Goal: Task Accomplishment & Management: Complete application form

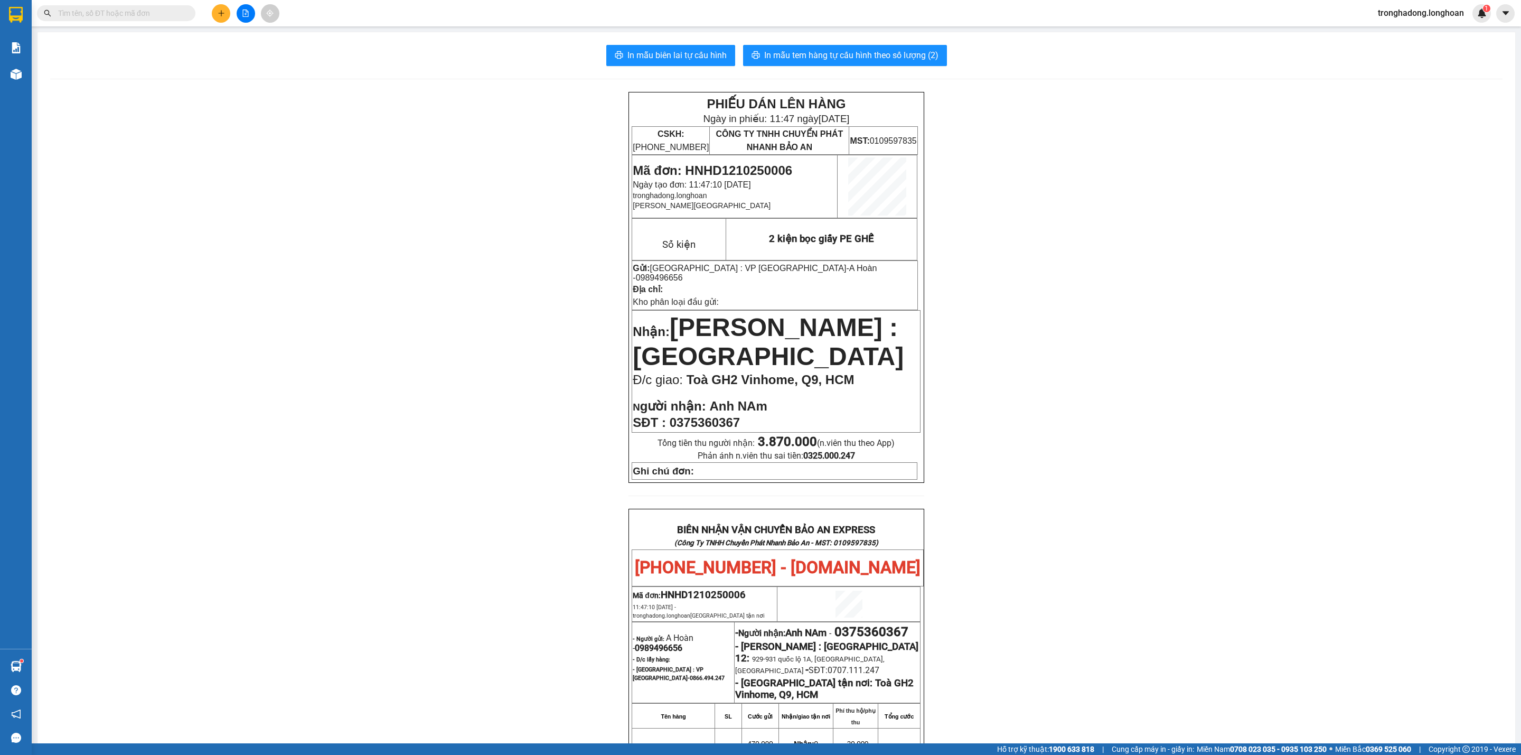
click at [218, 15] on icon "plus" at bounding box center [221, 13] width 7 height 7
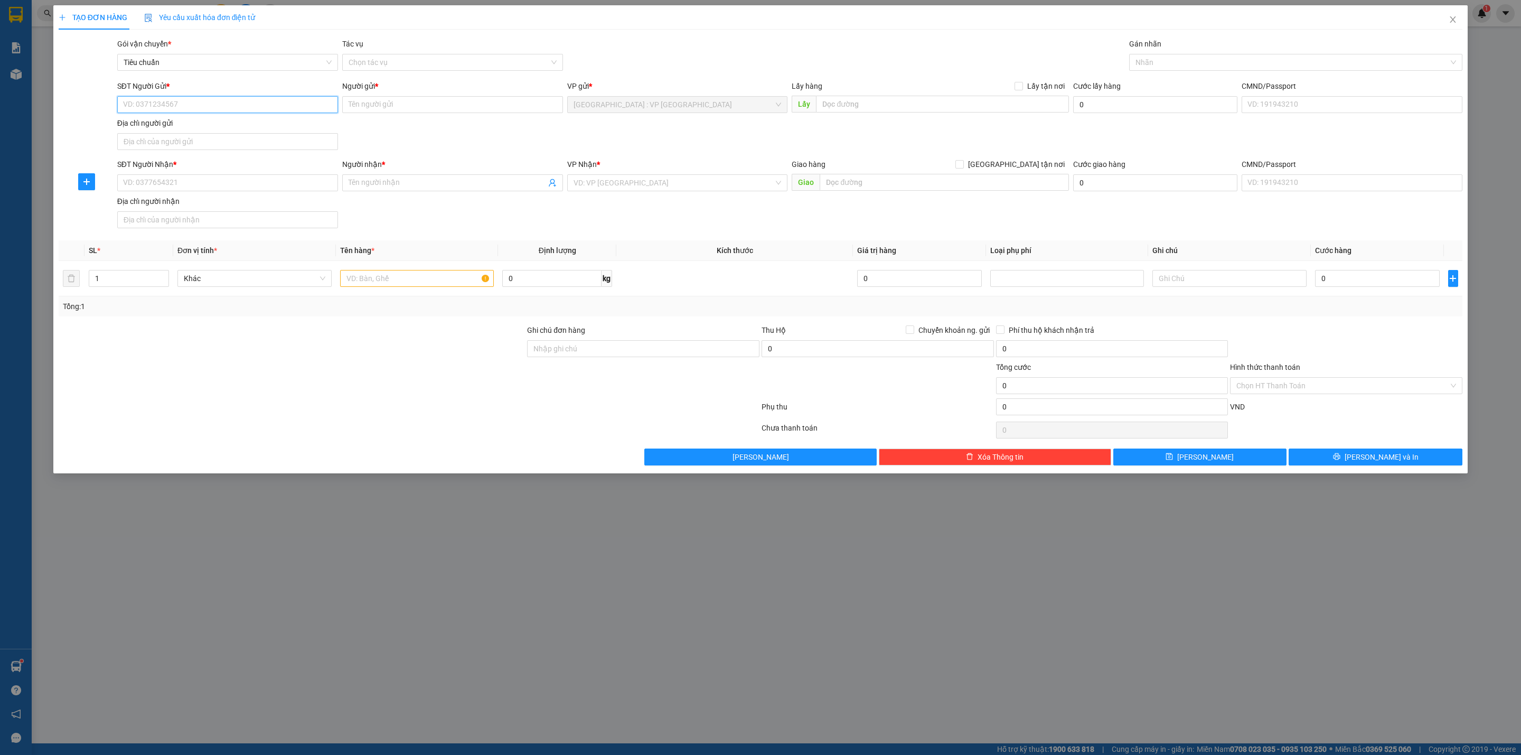
click at [246, 113] on input "SĐT Người Gửi *" at bounding box center [227, 104] width 221 height 17
type input "0869739998"
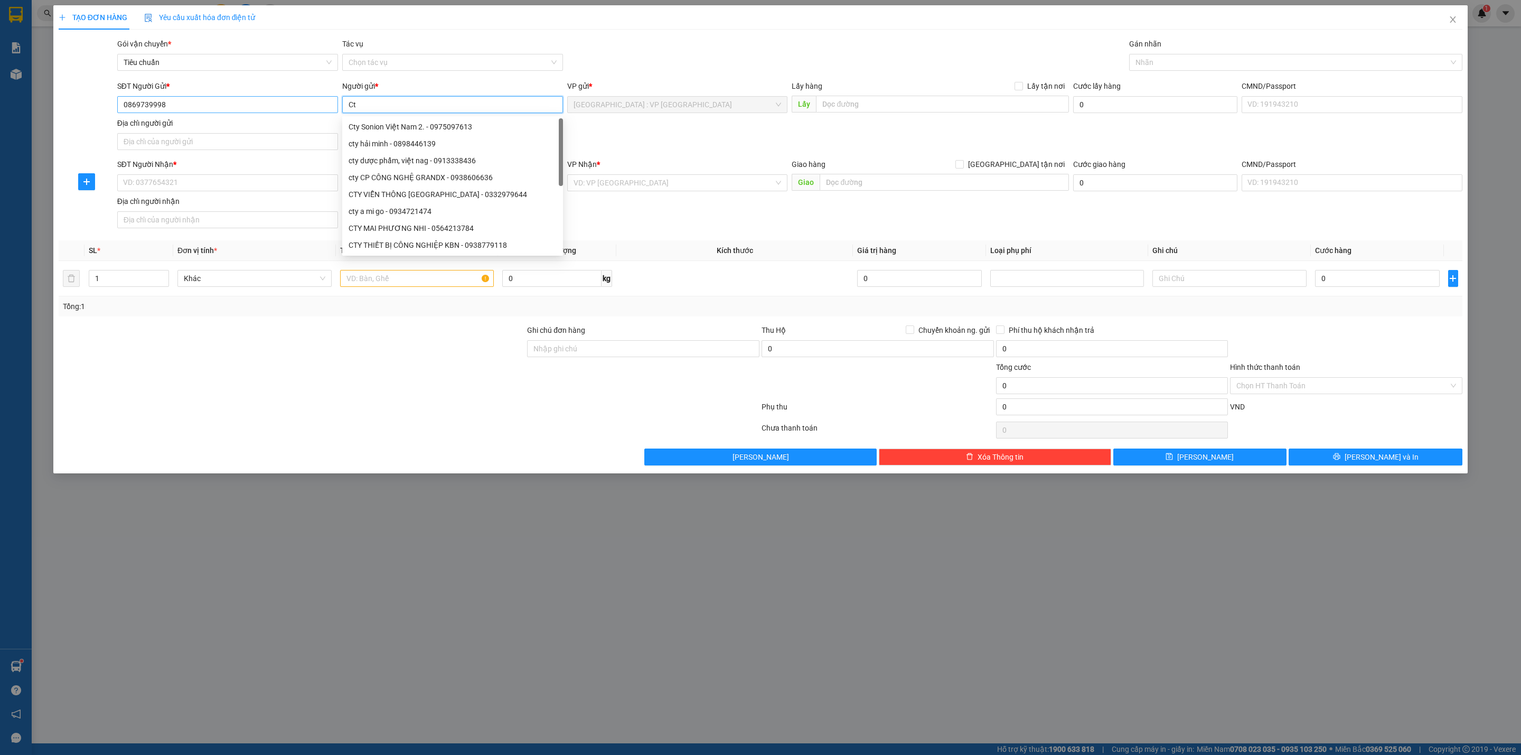
type input "C"
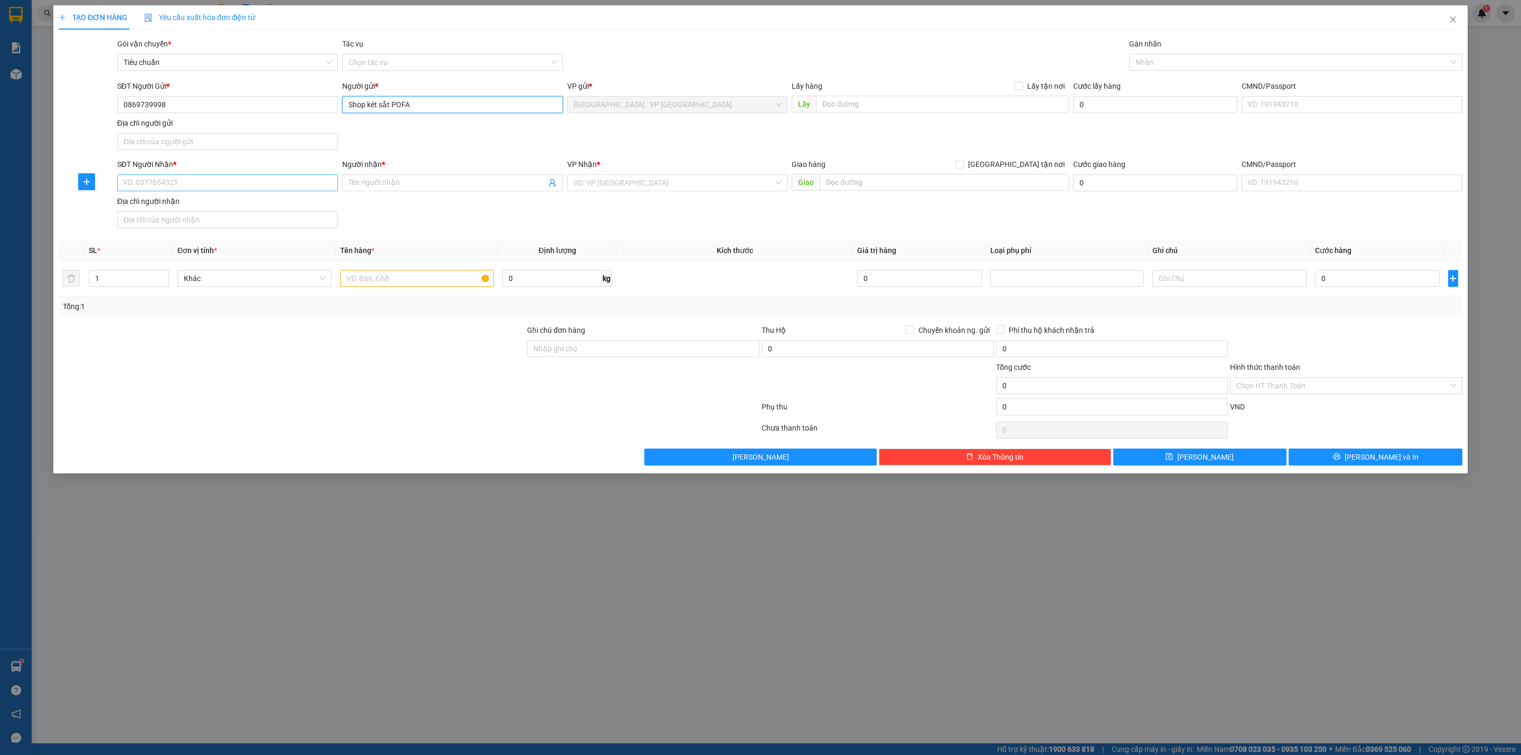
type input "Shop két sắt POFA"
click at [223, 179] on input "SĐT Người Nhận *" at bounding box center [227, 182] width 221 height 17
type input "0937513713"
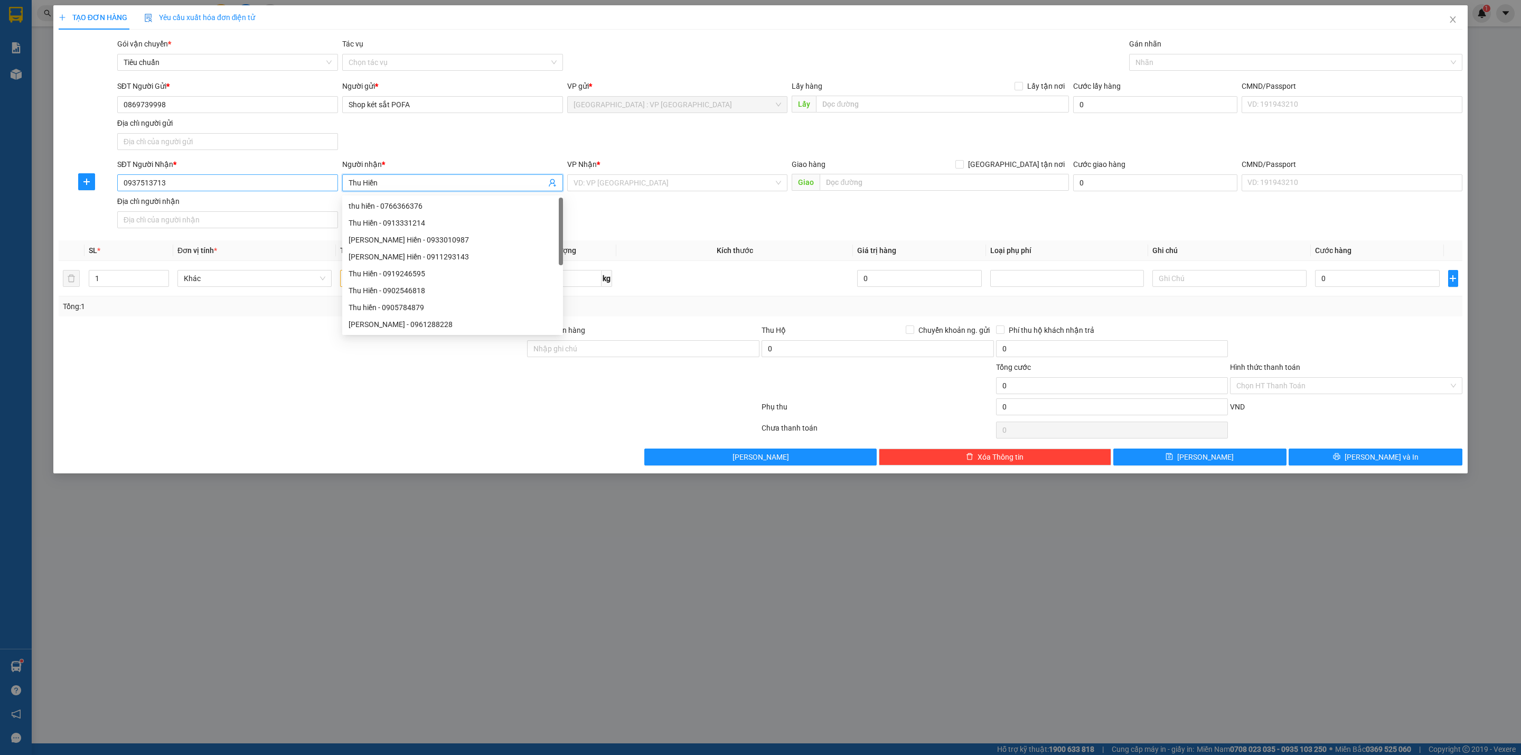
type input "Thu Hiền"
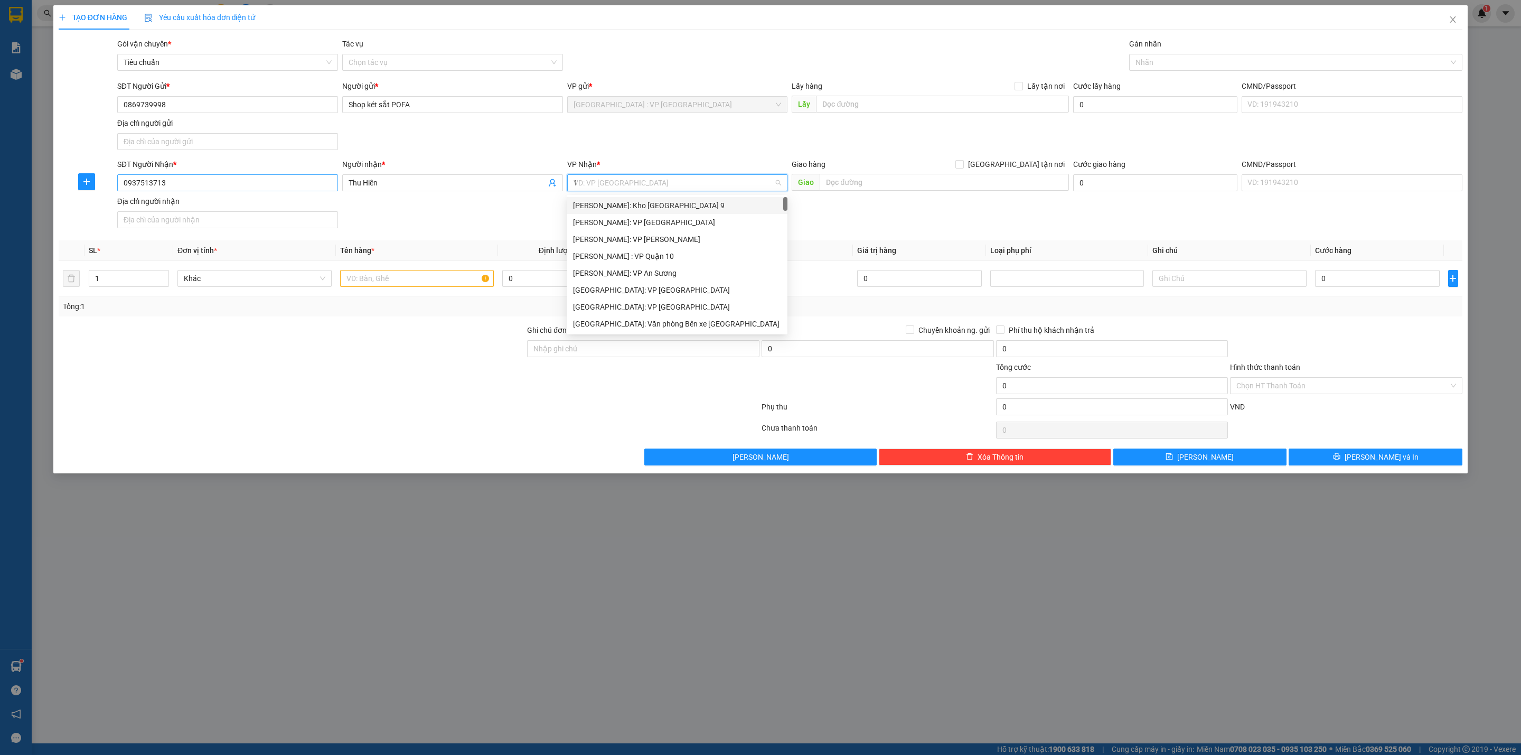
type input "12"
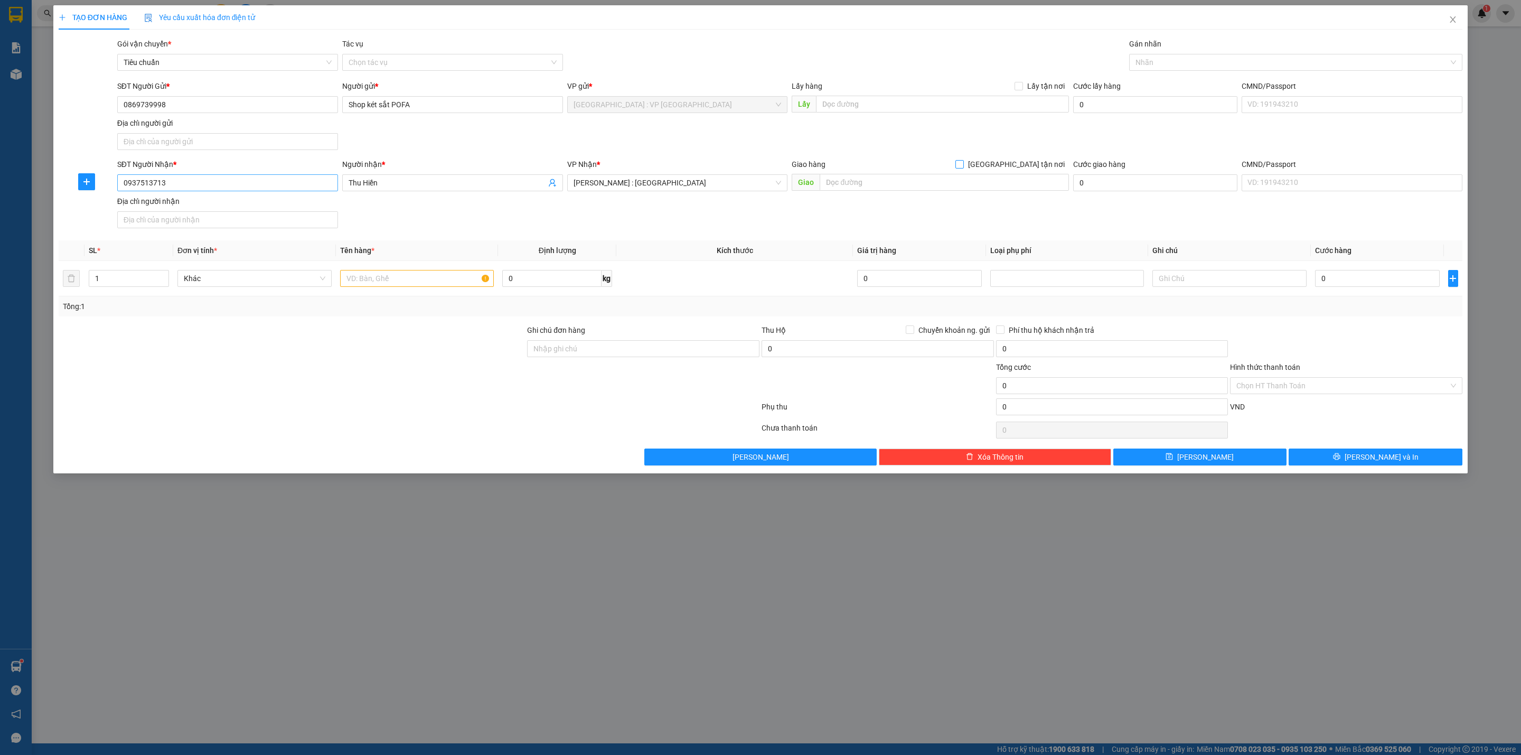
click at [956, 160] on input "[GEOGRAPHIC_DATA] tận nơi" at bounding box center [959, 163] width 7 height 7
checkbox input "true"
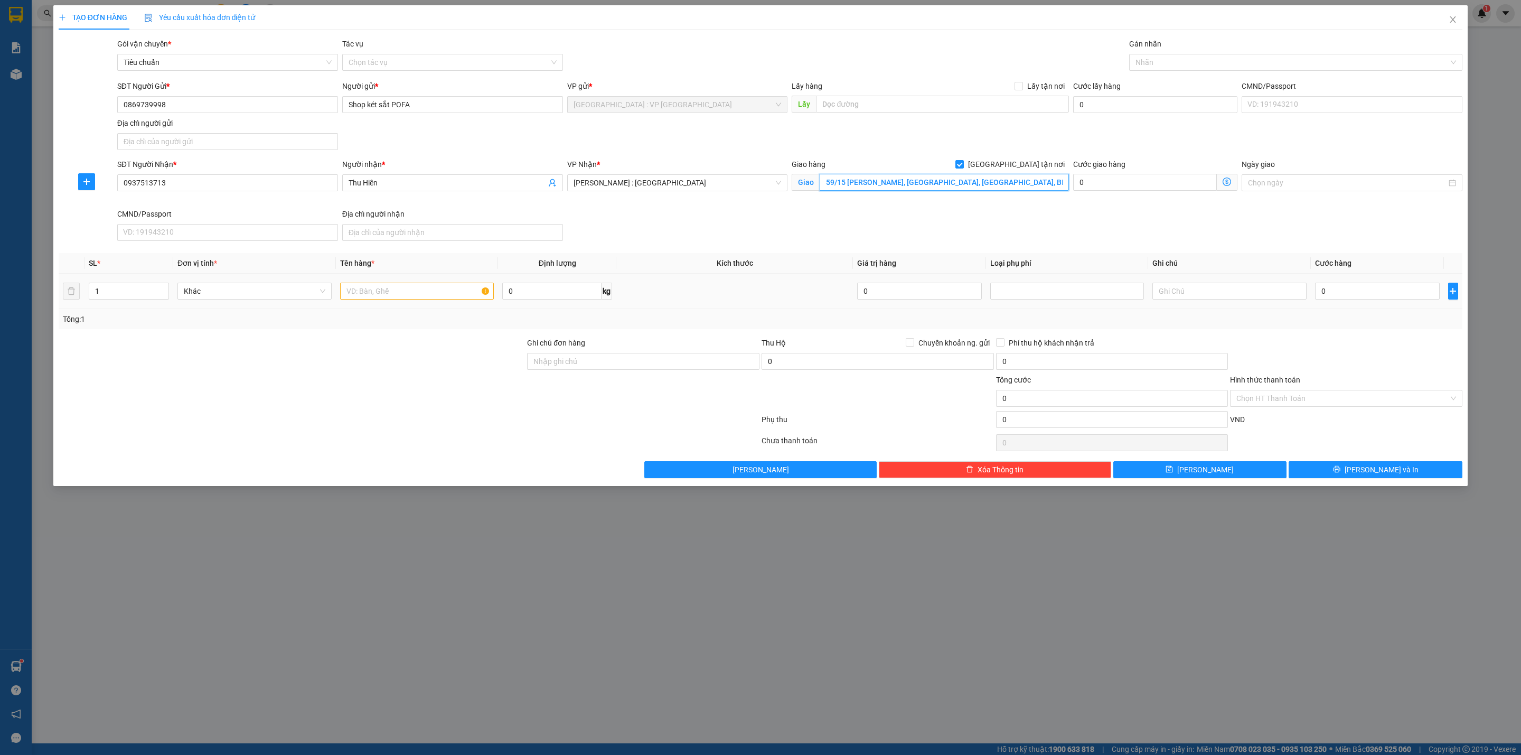
type input "59/15 [PERSON_NAME], [GEOGRAPHIC_DATA], [GEOGRAPHIC_DATA], BRVT"
click at [365, 295] on input "text" at bounding box center [417, 291] width 154 height 17
type input "1 thùng giấy"
type input "15"
click at [1374, 289] on input "0" at bounding box center [1377, 291] width 125 height 17
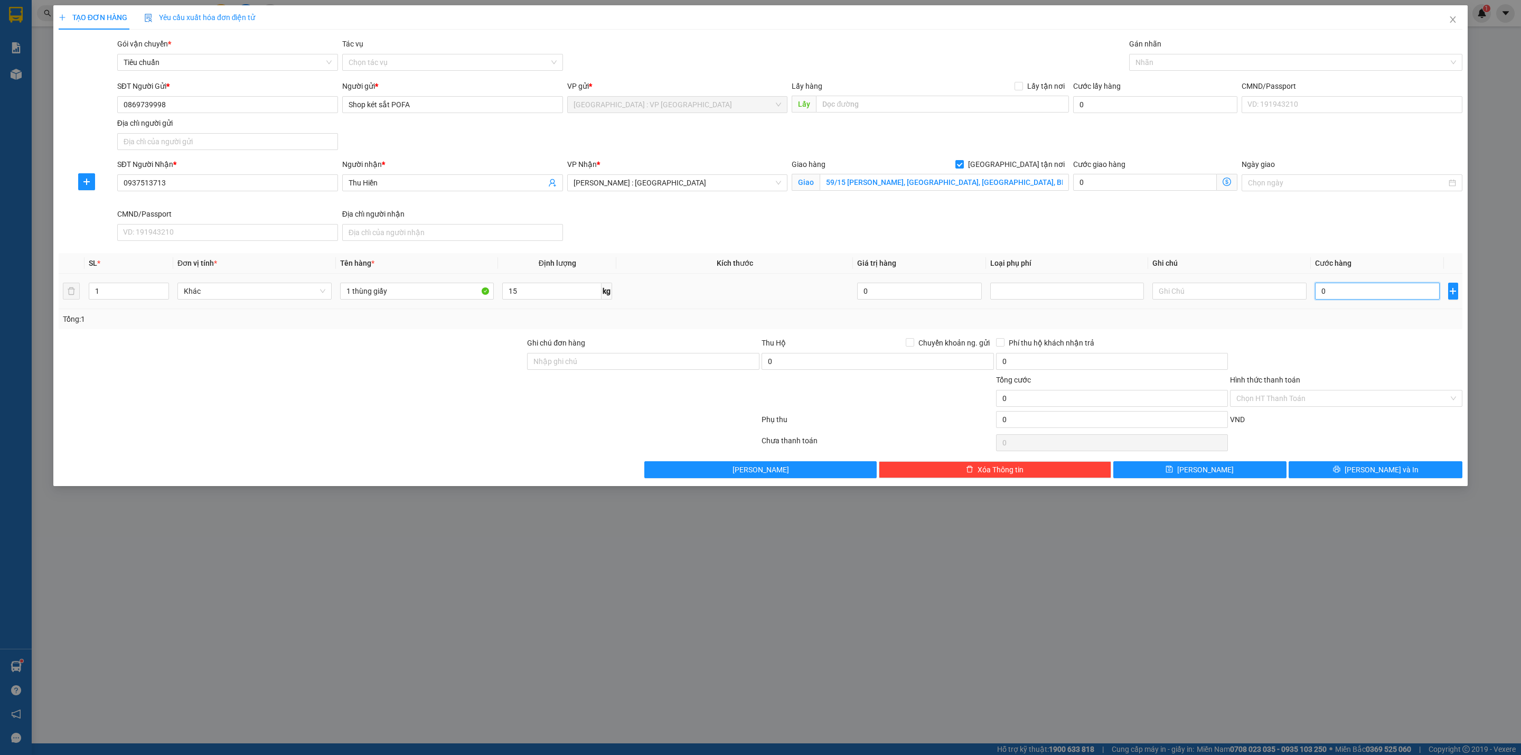
type input "1"
type input "13"
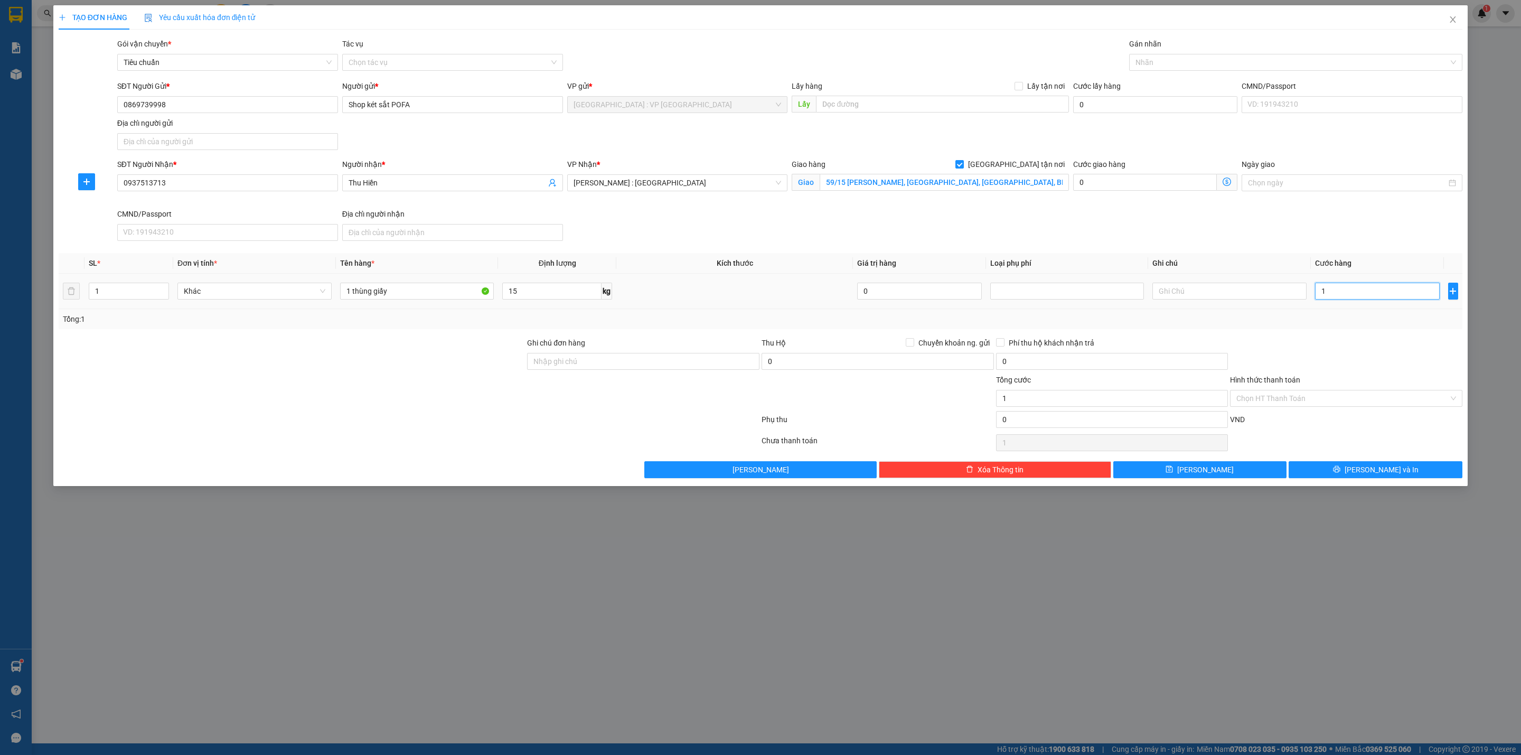
type input "13"
type input "130"
type input "1.300"
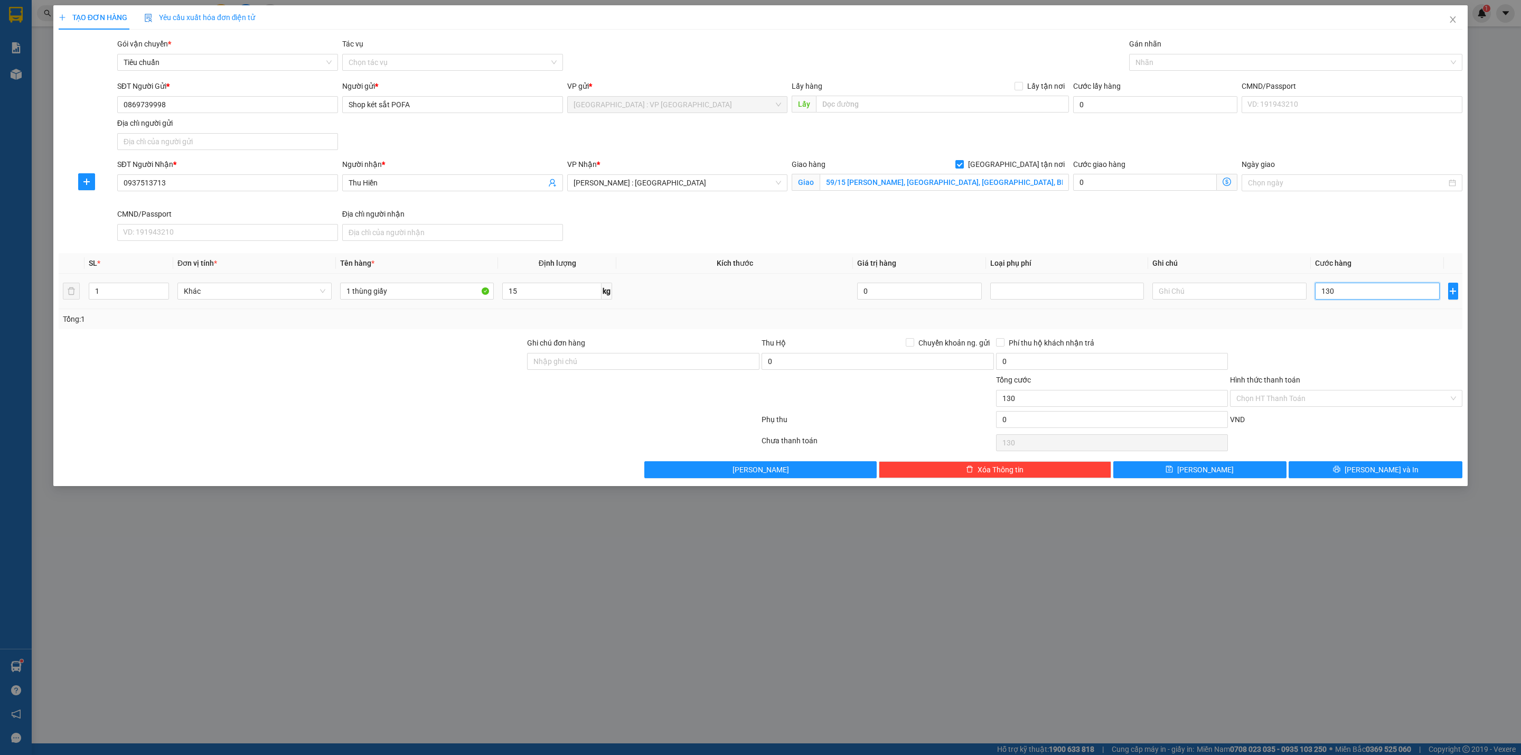
type input "1.300"
type input "13.000"
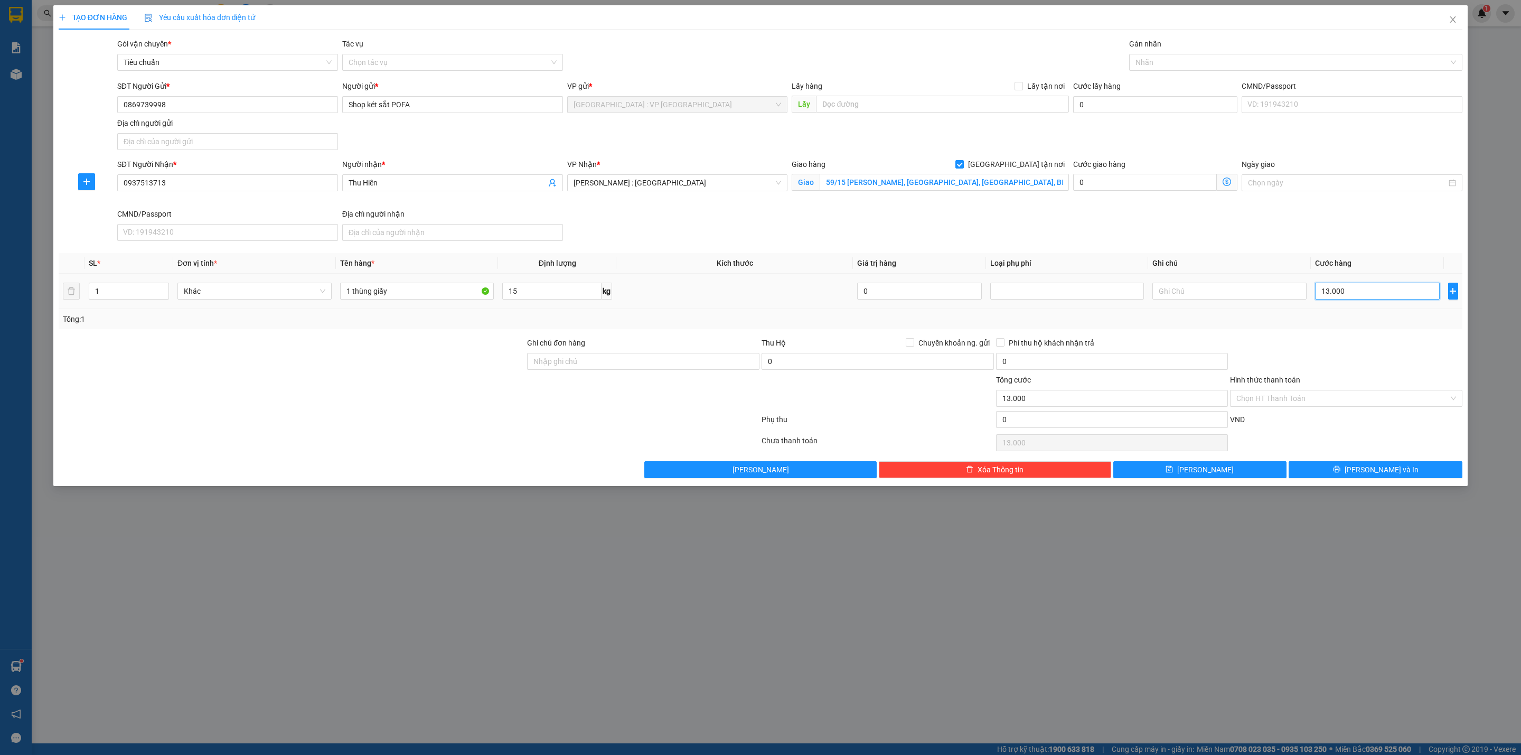
type input "130.000"
drag, startPoint x: 1202, startPoint y: 62, endPoint x: 1196, endPoint y: 62, distance: 6.4
click at [1201, 62] on div at bounding box center [1291, 62] width 318 height 13
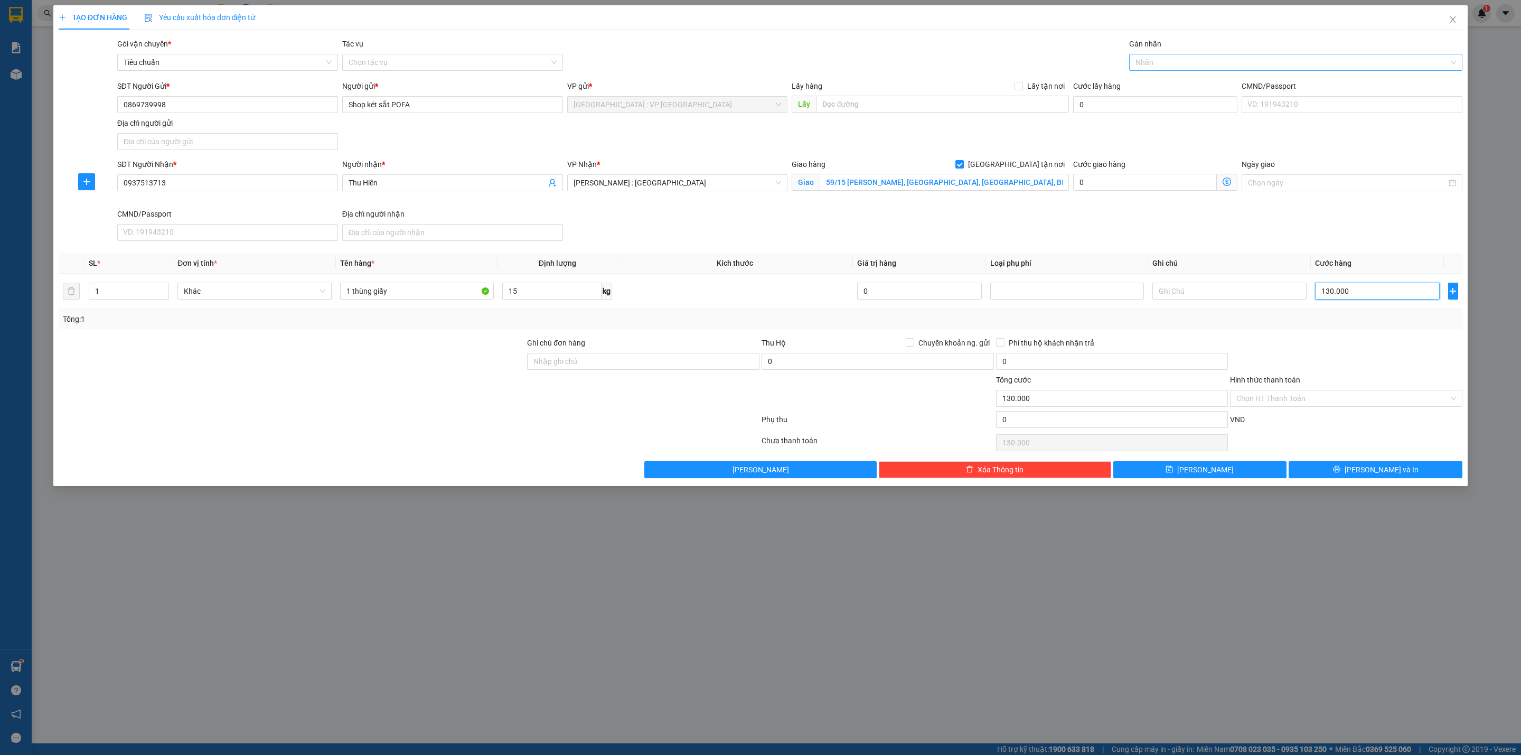
type input "130.000"
type input "gia"
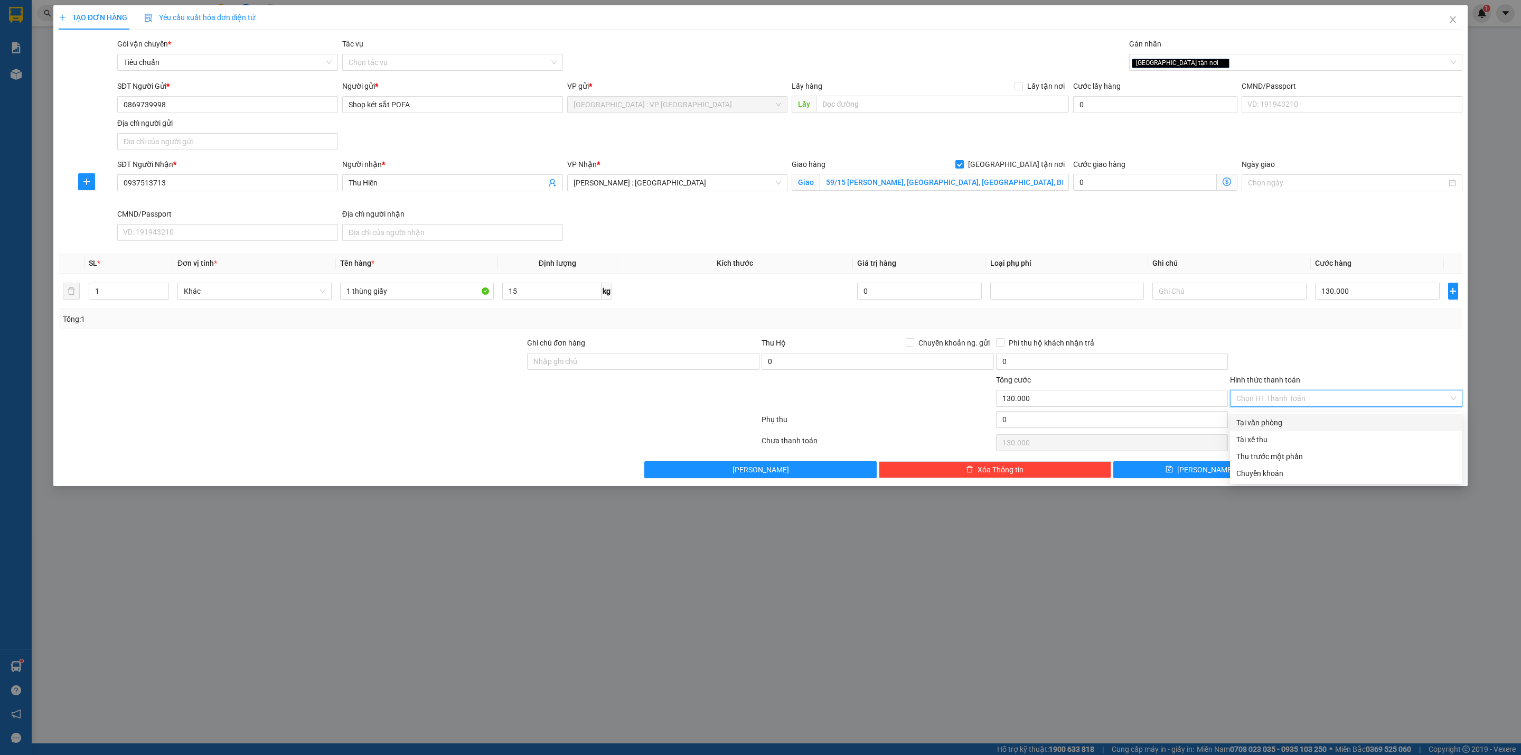
click at [1296, 402] on input "Hình thức thanh toán" at bounding box center [1343, 398] width 212 height 16
click at [1267, 421] on div "Tại văn phòng" at bounding box center [1347, 423] width 220 height 12
type input "0"
drag, startPoint x: 1271, startPoint y: 362, endPoint x: 1294, endPoint y: 398, distance: 42.5
click at [1277, 363] on div at bounding box center [1346, 355] width 235 height 37
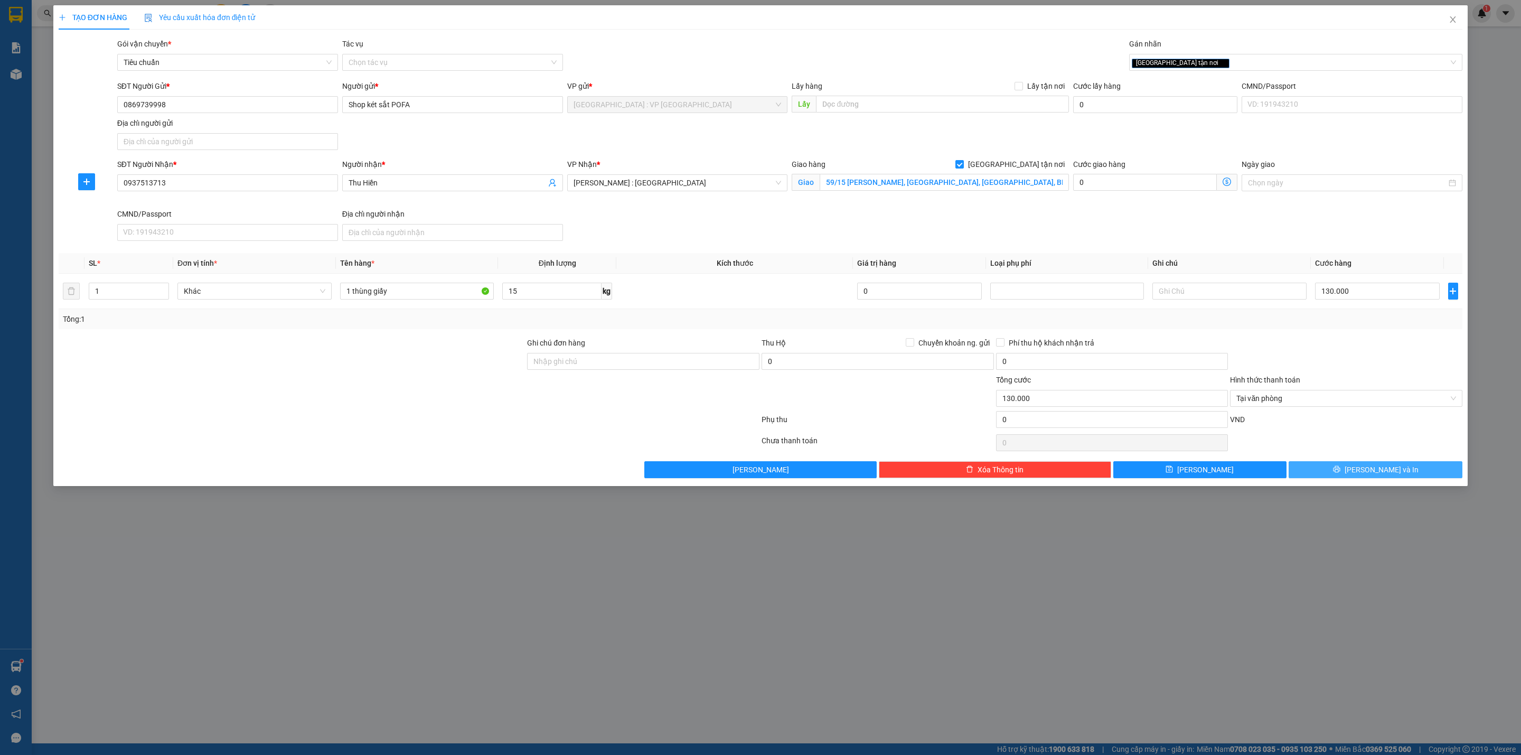
click at [1331, 472] on button "[PERSON_NAME] và In" at bounding box center [1376, 469] width 174 height 17
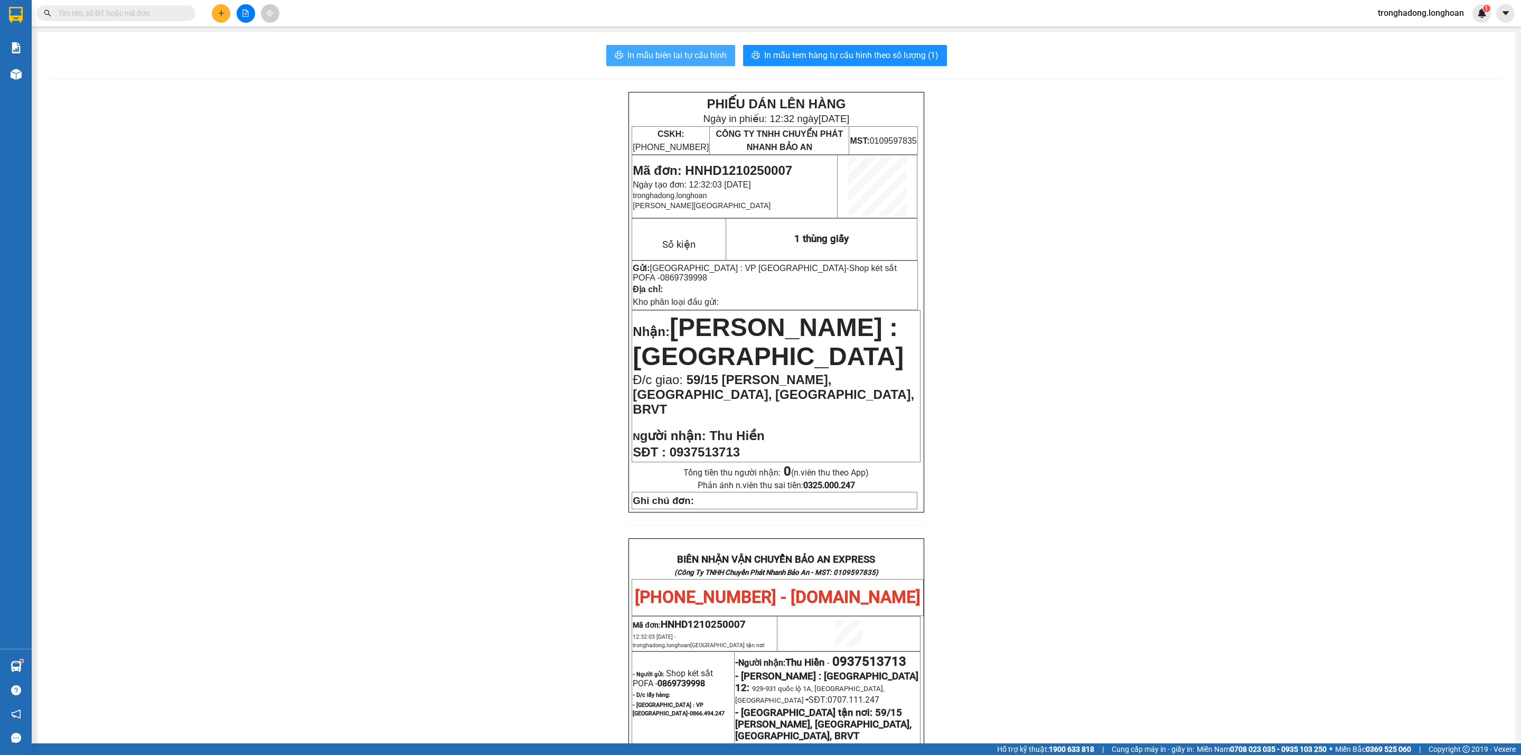
click at [672, 54] on span "In mẫu biên lai tự cấu hình" at bounding box center [677, 55] width 99 height 13
click at [880, 62] on span "In mẫu tem hàng tự cấu hình theo số lượng (1)" at bounding box center [851, 55] width 174 height 13
drag, startPoint x: 449, startPoint y: 628, endPoint x: 436, endPoint y: 627, distance: 12.3
click at [447, 628] on div "PHIẾU DÁN LÊN HÀNG Ngày in phiếu: 12:33 [DATE] CSKH: [PHONE_NUMBER] CÔNG TY TNH…" at bounding box center [776, 604] width 1453 height 1025
click at [361, 151] on div "PHIẾU DÁN LÊN HÀNG Ngày in phiếu: 12:33 [DATE] CSKH: [PHONE_NUMBER] CÔNG TY TNH…" at bounding box center [776, 604] width 1453 height 1025
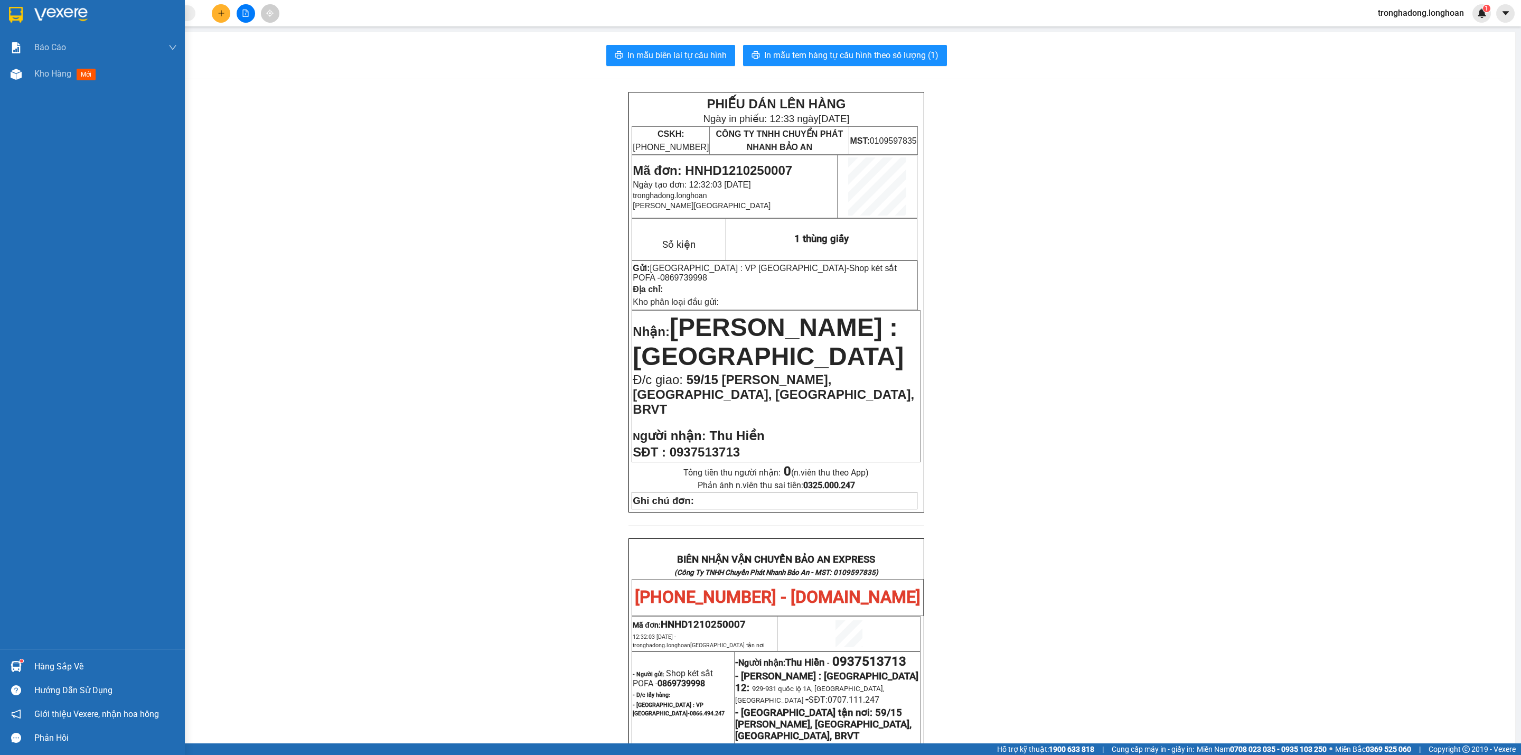
click at [13, 10] on img at bounding box center [16, 15] width 14 height 16
